Goal: Entertainment & Leisure: Consume media (video, audio)

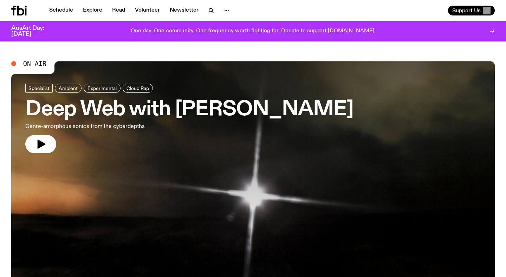
scroll to position [43, 0]
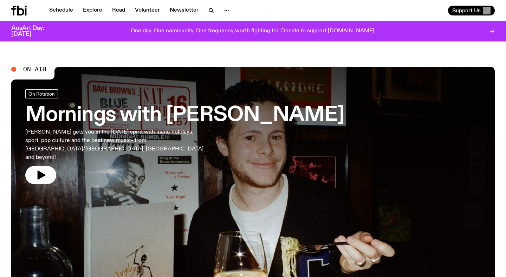
scroll to position [43, 0]
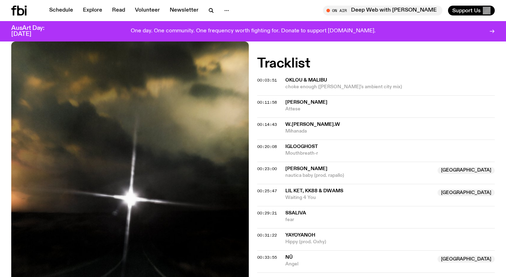
scroll to position [206, 0]
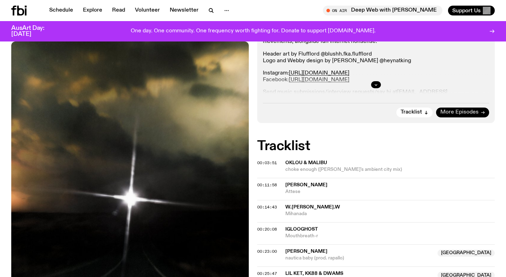
click at [467, 115] on span "More Episodes" at bounding box center [459, 112] width 38 height 5
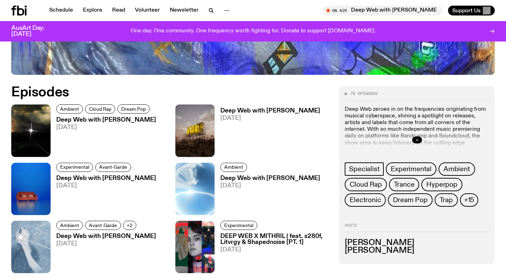
scroll to position [294, 0]
